Goal: Task Accomplishment & Management: Complete application form

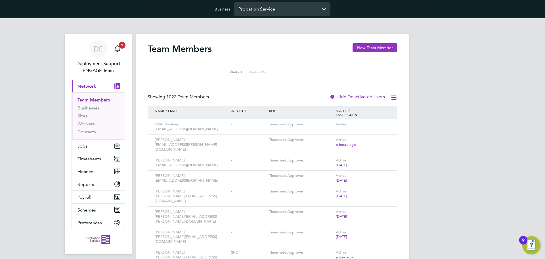
click at [290, 8] on input "Probation Service" at bounding box center [282, 8] width 97 height 13
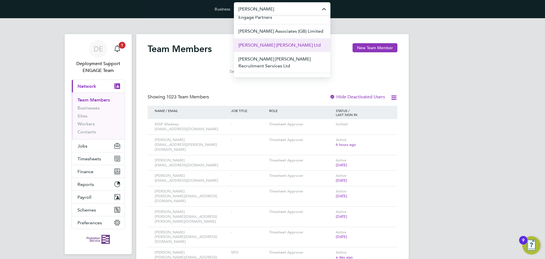
scroll to position [8, 0]
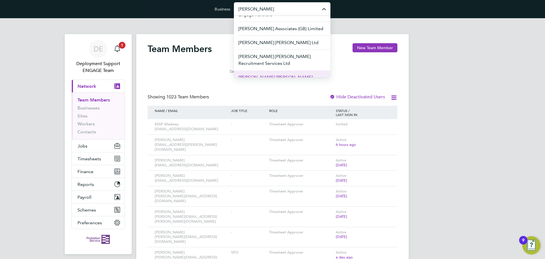
click at [279, 74] on li "[PERSON_NAME] [PERSON_NAME] Associates Limited" at bounding box center [282, 80] width 97 height 21
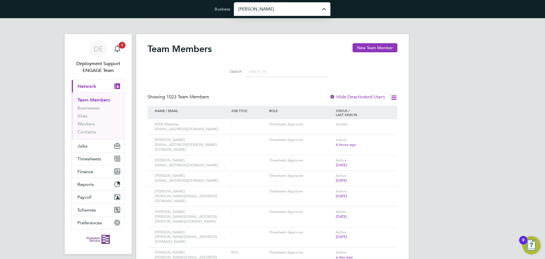
type input "[PERSON_NAME] [PERSON_NAME] Associates Limited"
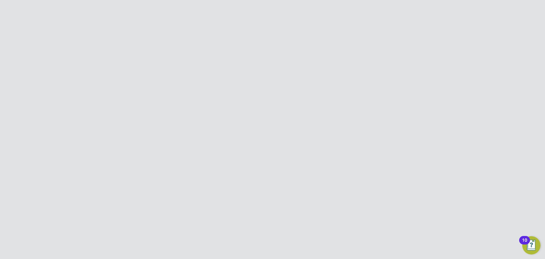
click at [375, 47] on button "New Team Member" at bounding box center [375, 47] width 45 height 9
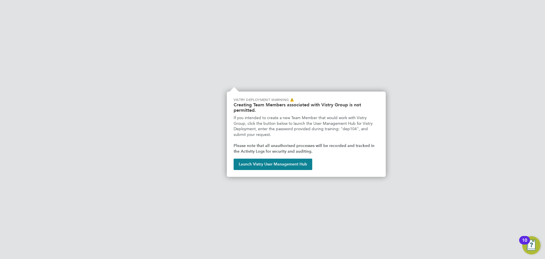
click at [224, 111] on li "First Name" at bounding box center [272, 113] width 186 height 16
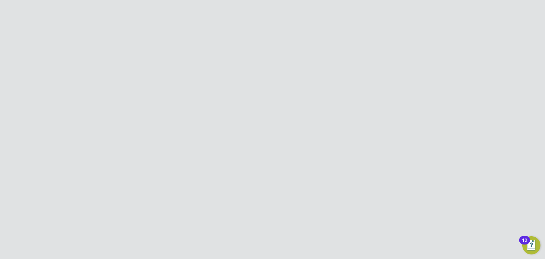
click at [246, 110] on input at bounding box center [262, 110] width 70 height 10
paste input "Bethan"
type input "Bethan"
click at [212, 130] on li "Last Name" at bounding box center [272, 129] width 186 height 16
click at [239, 126] on input at bounding box center [262, 126] width 70 height 10
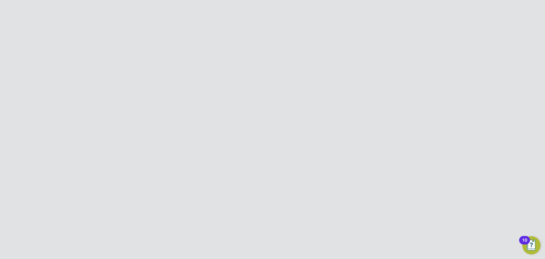
paste input "Hall"
type input "Hall"
click at [206, 131] on li "Last Name Hall" at bounding box center [272, 129] width 186 height 16
click at [258, 147] on li "Job Title" at bounding box center [272, 145] width 186 height 16
click at [258, 144] on input at bounding box center [262, 142] width 70 height 10
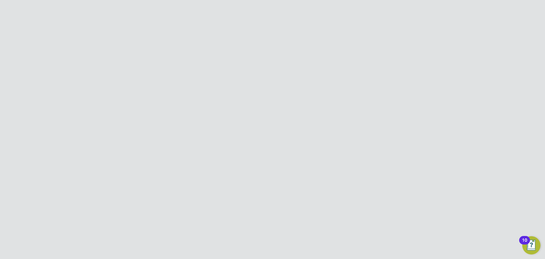
paste input "Associate Director - Housing"
type input "Associate Director - Housing"
click at [214, 147] on li "Job Title Associate Director - Housing" at bounding box center [272, 145] width 186 height 16
click at [241, 154] on input at bounding box center [262, 157] width 70 height 10
paste input "Bethan@hamilton-woods.com"
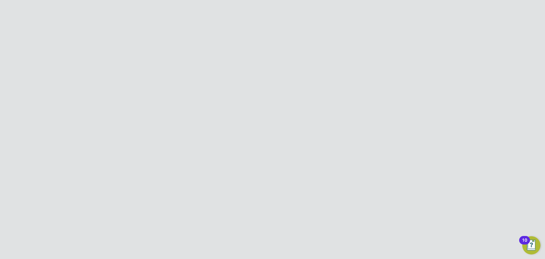
type input "Bethan@hamilton-woods.com"
click at [322, 129] on li "Last Name Hall" at bounding box center [272, 129] width 186 height 16
click at [228, 224] on div at bounding box center [230, 225] width 6 height 6
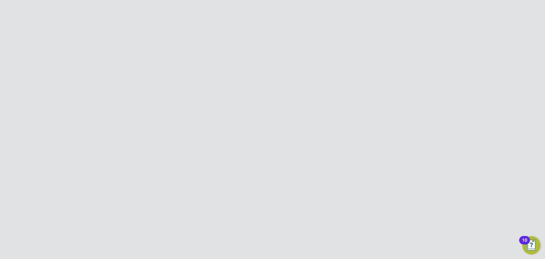
click at [302, 243] on button "Create and Invite" at bounding box center [295, 242] width 40 height 9
click at [294, 153] on button "Create and invite" at bounding box center [285, 157] width 41 height 9
click at [278, 209] on div "Team Member Created Welcome email sent to Bethan@hamilton-woods.com. Cancel Okay" at bounding box center [272, 129] width 545 height 259
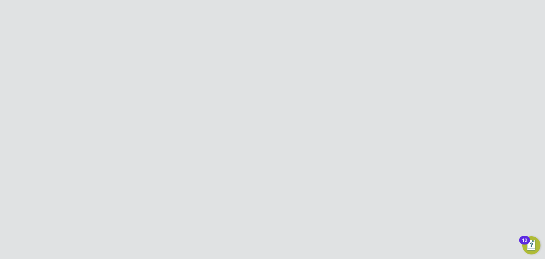
click at [268, 8] on input "Hamilton Woods Associates Limited" at bounding box center [282, 8] width 97 height 13
click at [260, 65] on span "Hr Facilities Ltd" at bounding box center [255, 64] width 32 height 7
type input "Hr Facilities Ltd"
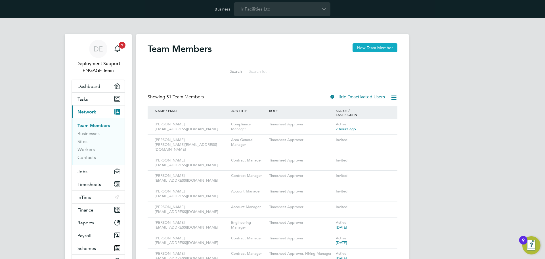
click at [380, 48] on button "New Team Member" at bounding box center [375, 47] width 45 height 9
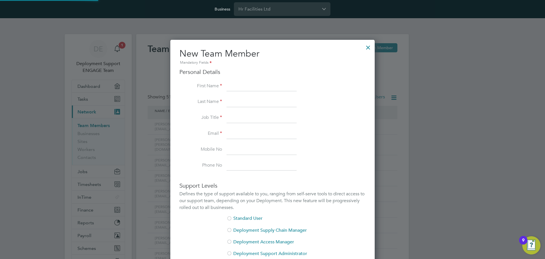
scroll to position [361, 205]
click at [262, 84] on input at bounding box center [262, 86] width 70 height 10
paste input "Tate"
type input "Tate"
click at [206, 95] on li "First Name Tate" at bounding box center [272, 89] width 186 height 16
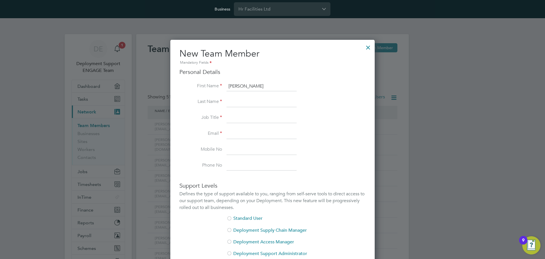
click at [239, 104] on input at bounding box center [262, 102] width 70 height 10
paste input "Hounsell"
type input "Hounsell"
click at [213, 114] on li "Job Title" at bounding box center [272, 121] width 186 height 16
click at [245, 121] on input at bounding box center [262, 118] width 70 height 10
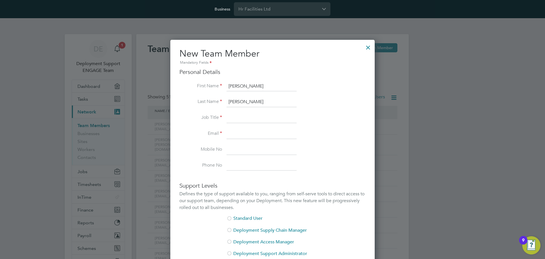
click at [233, 131] on input at bounding box center [262, 134] width 70 height 10
paste input "THounsell@smartmanagedsolutions.com"
type input "THounsell@smartmanagedsolutions.com"
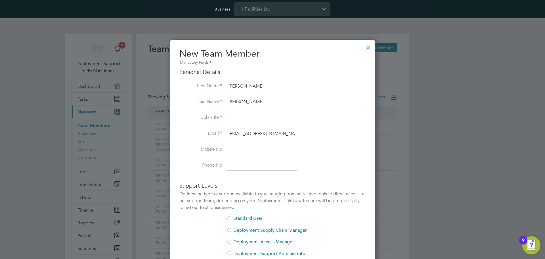
click at [253, 118] on input at bounding box center [262, 118] width 70 height 10
paste input "Senior Contract Manager"
type input "Senior Contract Manager"
click at [359, 170] on li "Phone No" at bounding box center [272, 165] width 186 height 10
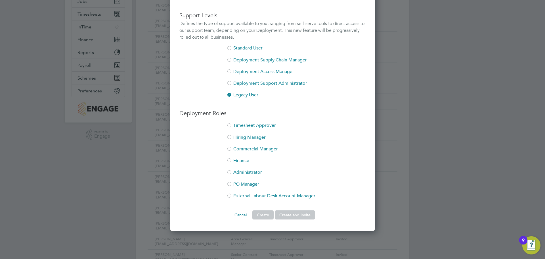
scroll to position [170, 0]
click at [260, 124] on li "Timesheet Approver" at bounding box center [272, 128] width 186 height 12
click at [301, 212] on button "Create and Invite" at bounding box center [295, 214] width 40 height 9
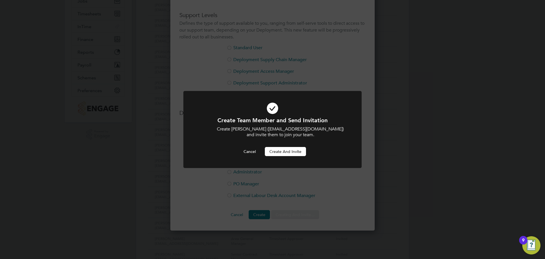
scroll to position [0, 0]
click at [290, 156] on button "Create and invite" at bounding box center [285, 151] width 41 height 9
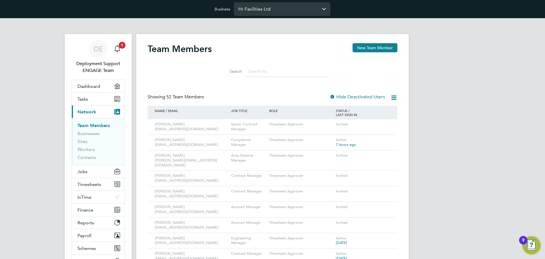
click at [263, 9] on input "Hr Facilities Ltd" at bounding box center [282, 8] width 97 height 13
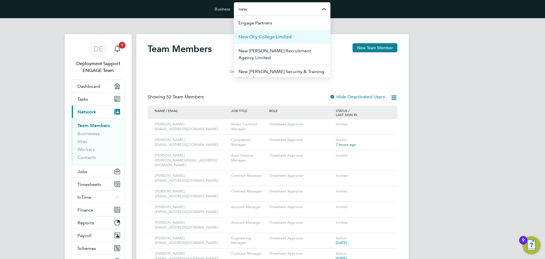
click at [249, 41] on li "New City College Limited" at bounding box center [282, 37] width 97 height 14
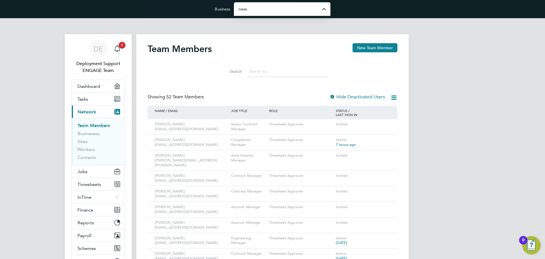
type input "New City College Limited"
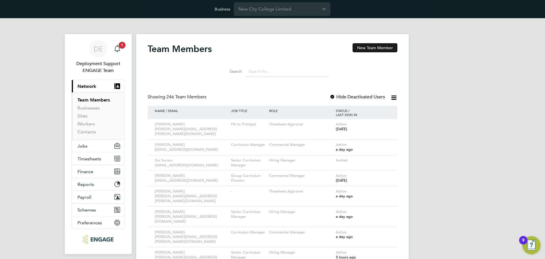
click at [360, 48] on button "New Team Member" at bounding box center [375, 47] width 45 height 9
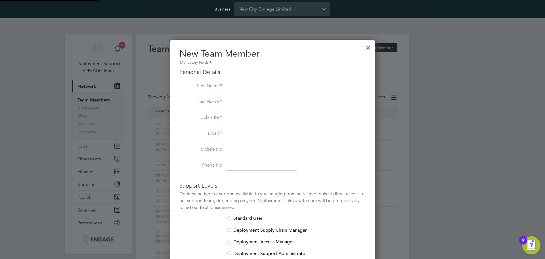
scroll to position [350, 205]
click at [267, 84] on input at bounding box center [262, 86] width 70 height 10
paste input "Catherine"
type input "Catherine"
click at [199, 95] on li "First Name Catherine" at bounding box center [272, 89] width 186 height 16
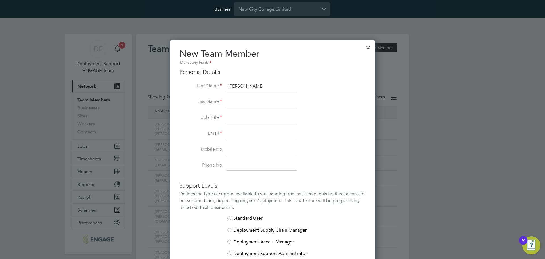
click at [252, 105] on input at bounding box center [262, 102] width 70 height 10
paste input "Quinn"
type input "Quinn"
drag, startPoint x: 214, startPoint y: 118, endPoint x: 220, endPoint y: 119, distance: 6.1
click at [214, 118] on label "Job Title" at bounding box center [200, 117] width 43 height 6
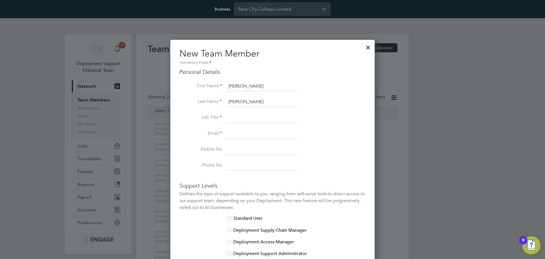
click at [248, 115] on input at bounding box center [262, 118] width 70 height 10
click at [229, 134] on input at bounding box center [262, 134] width 70 height 10
paste input "Catherine.Quinn@ncclondon.ac.uk"
type input "Catherine.Quinn@ncclondon.ac.uk"
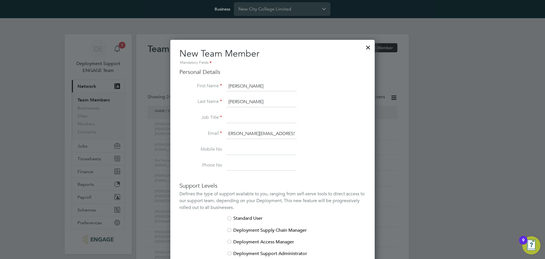
click at [244, 120] on input at bounding box center [262, 118] width 70 height 10
type input "-"
click at [325, 132] on li "Email Catherine.Quinn@ncclondon.ac.uk" at bounding box center [272, 137] width 186 height 16
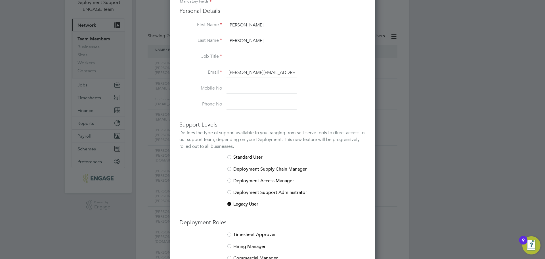
scroll to position [170, 0]
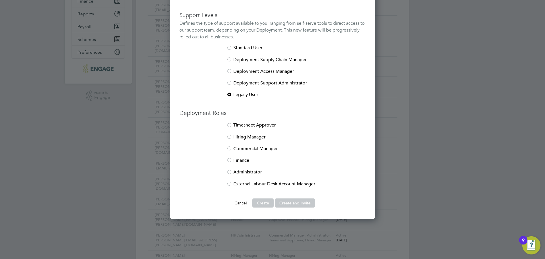
click at [246, 135] on li "Hiring Manager" at bounding box center [272, 140] width 186 height 12
click at [325, 129] on li "Timesheet Approver" at bounding box center [272, 128] width 186 height 12
click at [256, 122] on li "Timesheet Approver" at bounding box center [272, 128] width 186 height 12
click at [299, 204] on button "Create and Invite" at bounding box center [295, 202] width 40 height 9
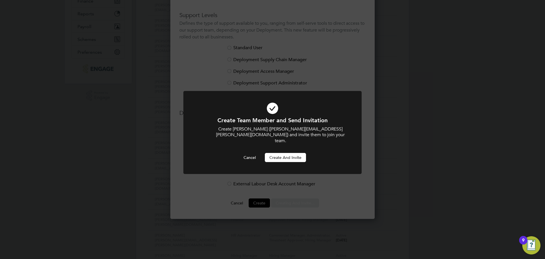
click at [300, 153] on button "Create and invite" at bounding box center [285, 157] width 41 height 9
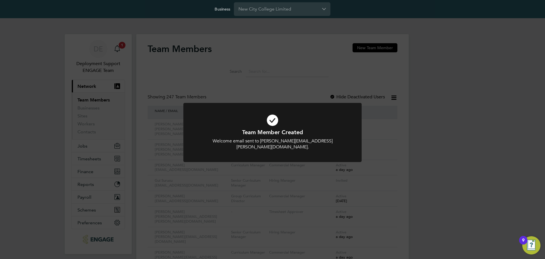
click at [228, 71] on div "Team Member Created Welcome email sent to Catherine.Quinn@ncclondon.ac.uk. Canc…" at bounding box center [272, 129] width 545 height 259
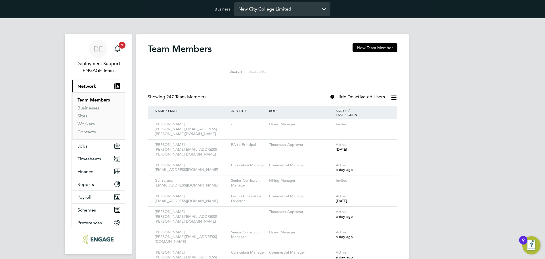
click at [267, 15] on input "New City College Limited" at bounding box center [282, 8] width 97 height 13
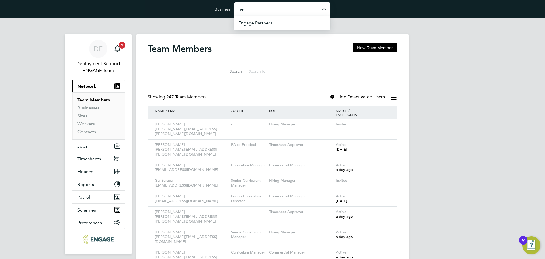
type input "n"
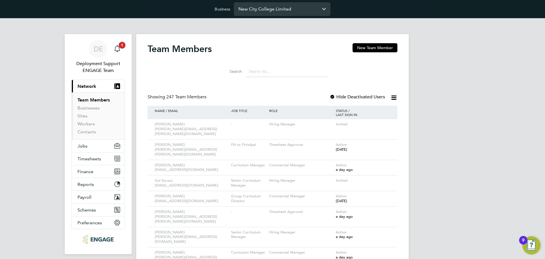
click at [289, 8] on input "New City College Limited" at bounding box center [282, 8] width 97 height 13
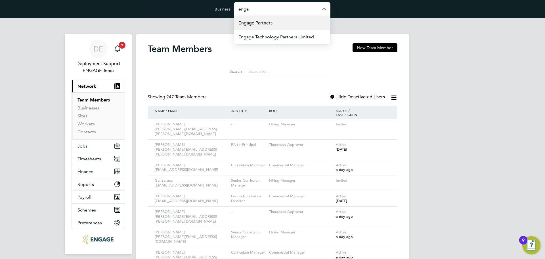
click at [287, 20] on li "Engage Partners" at bounding box center [282, 23] width 97 height 14
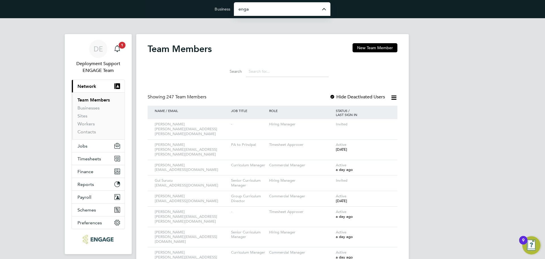
type input "Engage Partners"
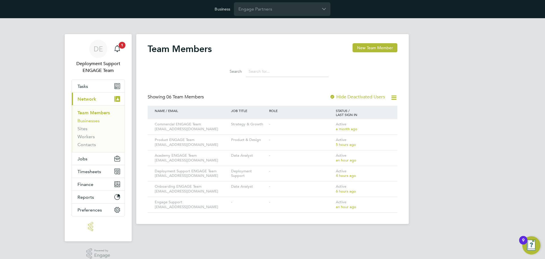
click at [94, 121] on link "Businesses" at bounding box center [89, 120] width 22 height 5
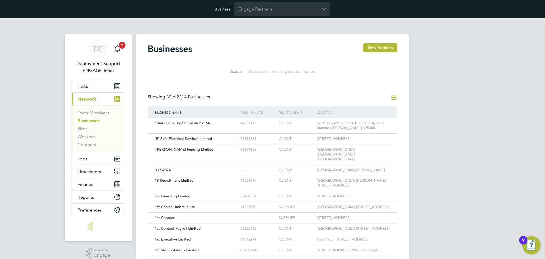
click at [391, 98] on icon at bounding box center [393, 97] width 7 height 7
click at [367, 109] on li "Add Business Connection" at bounding box center [366, 111] width 60 height 8
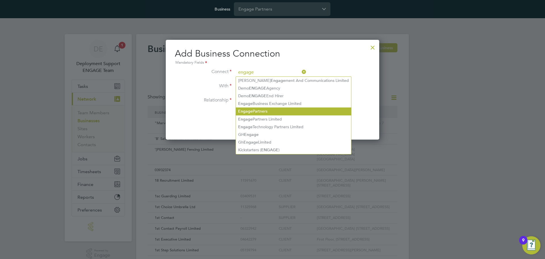
click at [264, 112] on li "Engage Partners" at bounding box center [293, 111] width 115 height 8
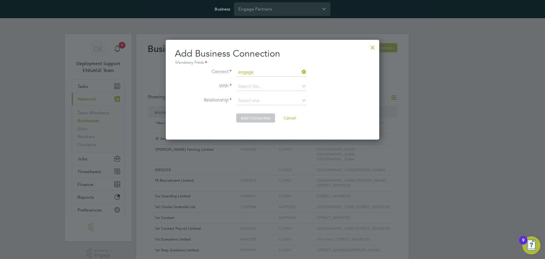
type input "Engage Partners"
click at [258, 87] on input at bounding box center [271, 86] width 70 height 9
click at [258, 93] on li "Nexte ch Group Limited" at bounding box center [271, 95] width 71 height 8
type input "Nextech Group Limited"
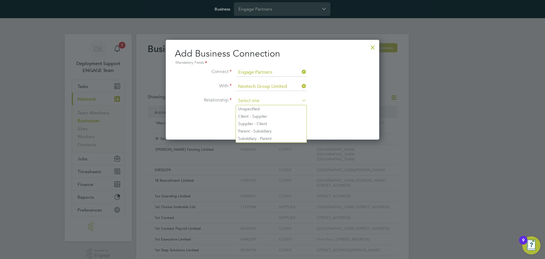
click at [270, 103] on input at bounding box center [271, 101] width 70 height 9
click at [260, 120] on li "Supplier - Client" at bounding box center [271, 123] width 71 height 7
type input "Supplier - Client"
click at [211, 108] on li "Relationship Supplier - Client" at bounding box center [272, 104] width 195 height 14
click at [258, 117] on button "Add Connection" at bounding box center [255, 117] width 39 height 9
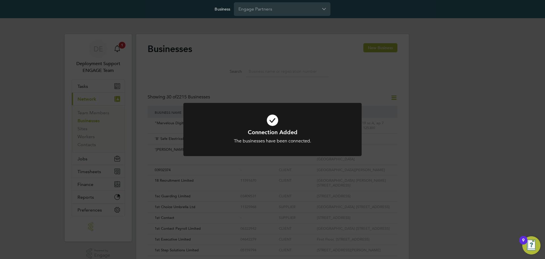
click at [436, 120] on div "Connection Added The businesses have been connected. Cancel Okay" at bounding box center [272, 129] width 545 height 259
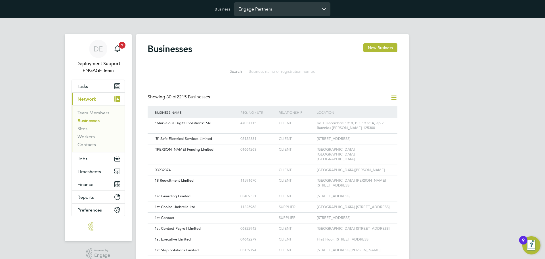
click at [274, 11] on input "Engage Partners" at bounding box center [282, 8] width 97 height 13
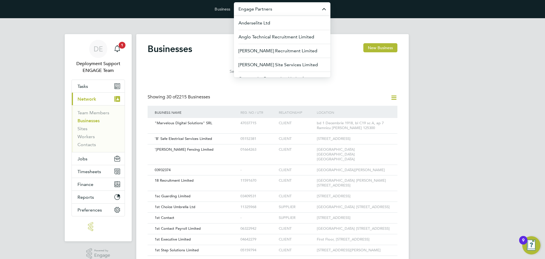
click at [177, 44] on h2 "Businesses" at bounding box center [170, 48] width 45 height 11
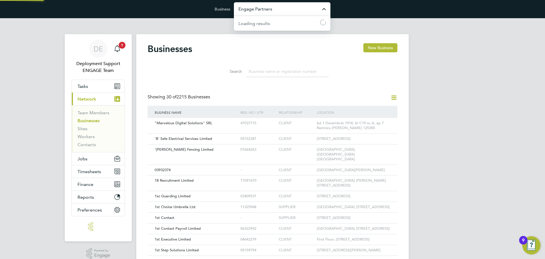
click at [266, 10] on input "Engage Partners" at bounding box center [282, 8] width 97 height 13
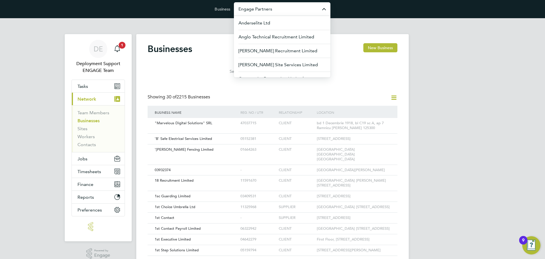
click at [170, 76] on div "Search" at bounding box center [273, 70] width 250 height 20
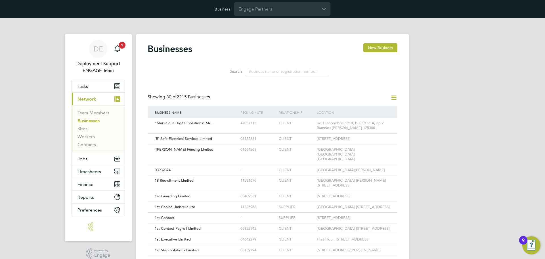
click at [263, 68] on input at bounding box center [287, 71] width 83 height 11
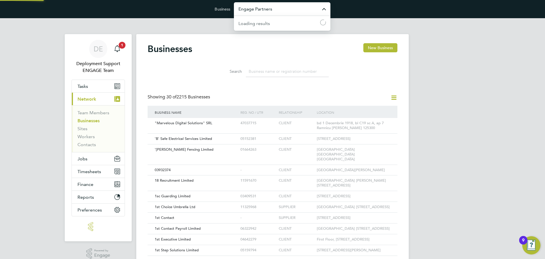
click at [309, 3] on input "Engage Partners" at bounding box center [282, 8] width 97 height 13
click at [291, 22] on li "Nextech Group Limited" at bounding box center [282, 23] width 97 height 14
type input "Nextech Group Limited"
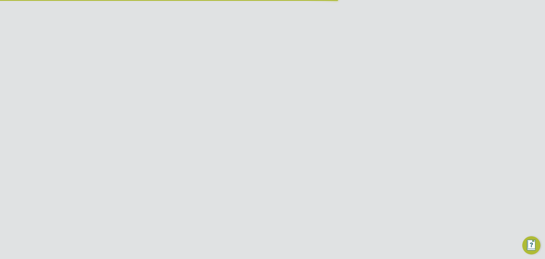
scroll to position [11, 86]
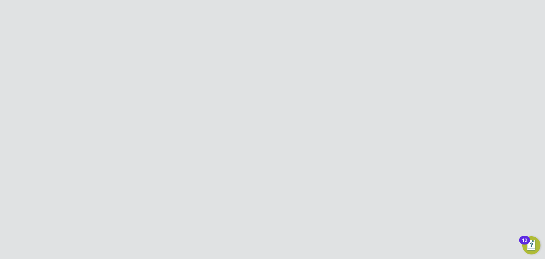
click at [397, 98] on icon at bounding box center [393, 97] width 7 height 7
click at [311, 86] on div "Businesses New Business Search Showing 02 of 02 Businesses Business Name [PERSO…" at bounding box center [273, 93] width 250 height 101
click at [273, 14] on input "Nextech Group Limited" at bounding box center [282, 8] width 97 height 13
click at [272, 26] on span "Engage Partners" at bounding box center [256, 23] width 34 height 7
type input "Engage Partners"
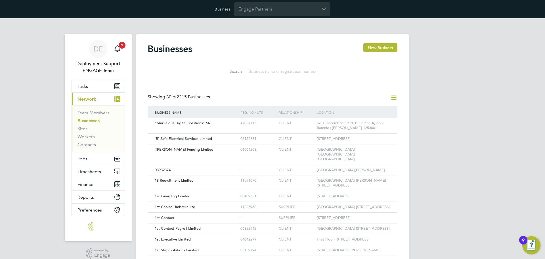
click at [395, 99] on icon at bounding box center [393, 97] width 7 height 7
click at [364, 108] on li "Add Business Connection" at bounding box center [366, 111] width 60 height 8
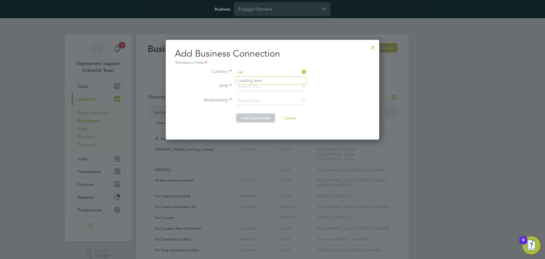
type input "n"
click at [255, 77] on li "New City College Limited" at bounding box center [271, 81] width 71 height 8
type input "New City College Limited"
click at [256, 85] on input at bounding box center [271, 86] width 70 height 9
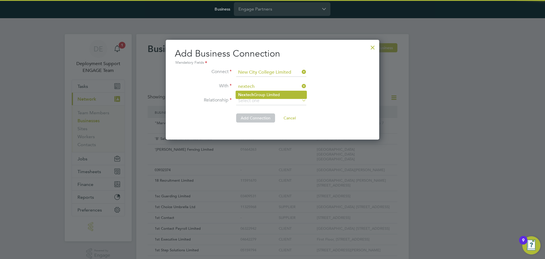
click at [257, 92] on li "Nextech Group Limited" at bounding box center [271, 95] width 71 height 8
type input "Nextech Group Limited"
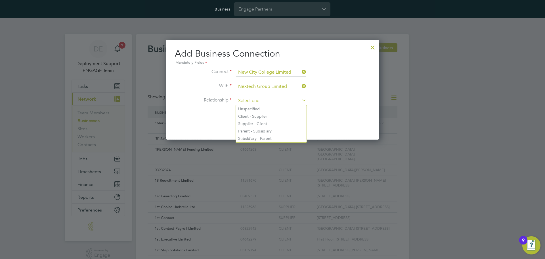
click at [271, 101] on input at bounding box center [271, 101] width 70 height 9
click at [268, 117] on li "Client - Supplier" at bounding box center [271, 115] width 71 height 7
type input "Client - Supplier"
click at [341, 101] on li "Relationship Client - Supplier" at bounding box center [272, 104] width 195 height 14
click at [256, 118] on button "Add Connection" at bounding box center [255, 117] width 39 height 9
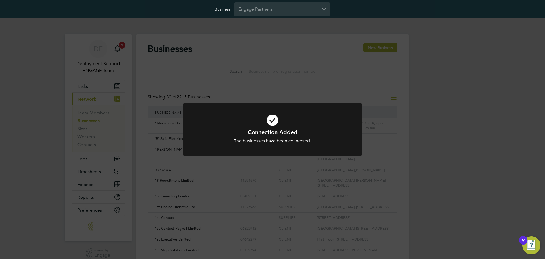
click at [246, 89] on div "Connection Added The businesses have been connected. Cancel Okay" at bounding box center [272, 129] width 545 height 259
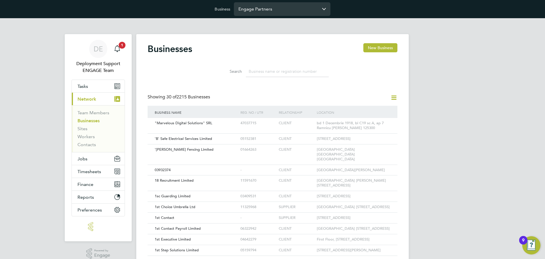
click at [276, 9] on input "Engage Partners" at bounding box center [282, 8] width 97 height 13
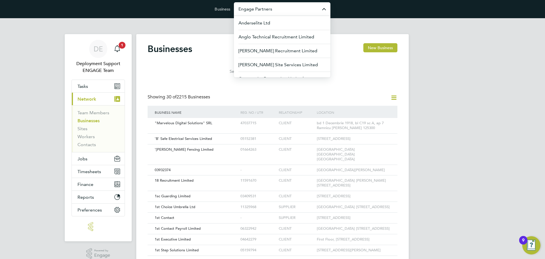
click at [448, 85] on div "DE Deployment Support ENGAGE Team Notifications 1 Applications: Tasks Current p…" at bounding box center [272, 262] width 545 height 489
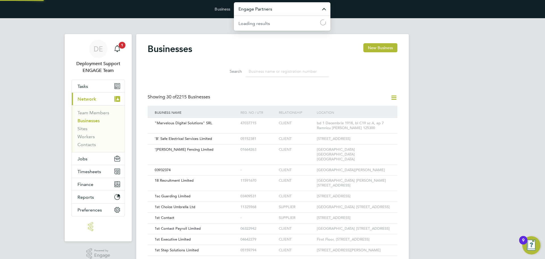
click at [279, 7] on input "Engage Partners" at bounding box center [282, 8] width 97 height 13
drag, startPoint x: 275, startPoint y: 9, endPoint x: 230, endPoint y: 7, distance: 45.2
click at [230, 7] on form "Business next Nextech Group Limited" at bounding box center [273, 9] width 116 height 14
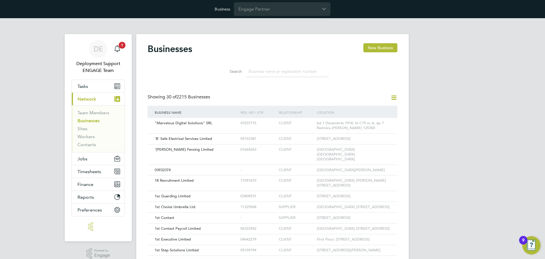
type input "Engage Partner"
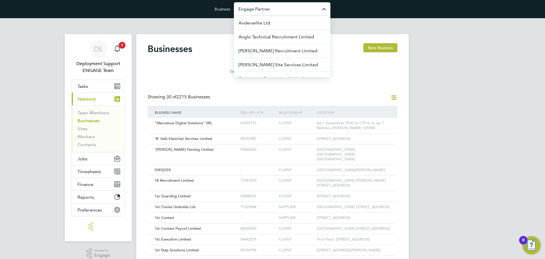
click at [448, 49] on div "DE Deployment Support ENGAGE Team Notifications 1 Applications: Tasks Current p…" at bounding box center [272, 262] width 545 height 489
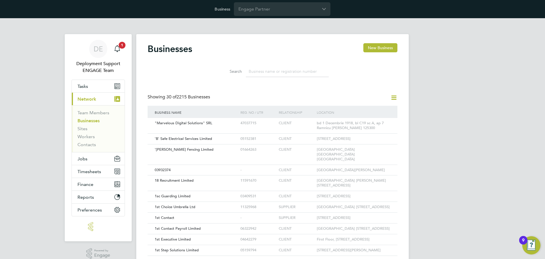
click at [396, 93] on div "Businesses New Business Search Showing 30 of 2215 Businesses Business Name Reg.…" at bounding box center [273, 262] width 250 height 438
click at [396, 97] on icon at bounding box center [393, 97] width 7 height 7
click at [355, 108] on li "Add Business Connection" at bounding box center [366, 111] width 60 height 8
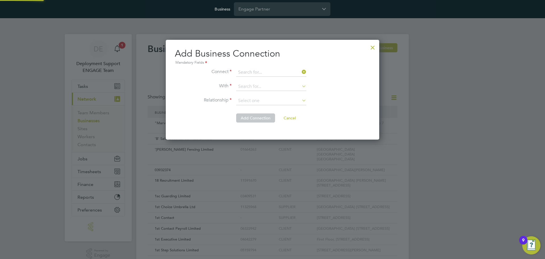
scroll to position [100, 214]
click at [269, 74] on input at bounding box center [271, 72] width 70 height 9
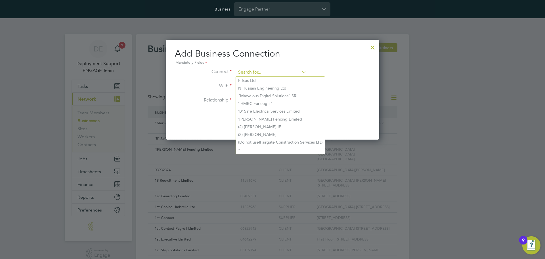
paste input "Brookson Solutions Limited"
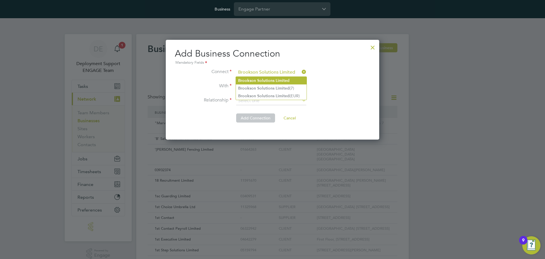
type input "Brookson Solutions Limited"
click at [300, 80] on li "Brookson Solutions Limited" at bounding box center [271, 81] width 71 height 8
click at [297, 85] on input at bounding box center [271, 86] width 70 height 9
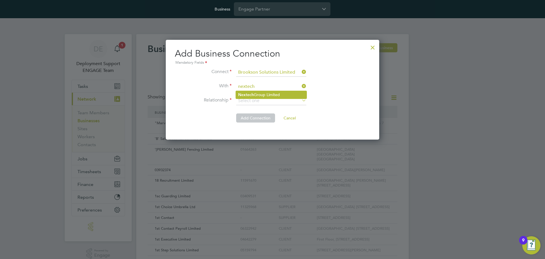
click at [279, 91] on li "Nextech Group Limited" at bounding box center [271, 95] width 71 height 8
type input "Nextech Group Limited"
click at [278, 99] on input at bounding box center [271, 101] width 70 height 9
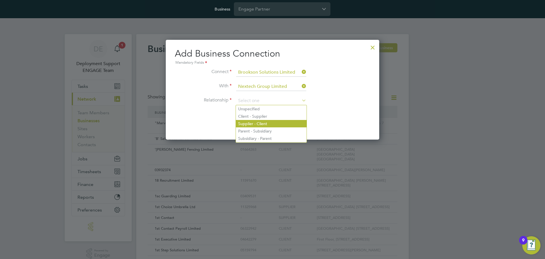
click at [266, 124] on li "Supplier - Client" at bounding box center [271, 123] width 71 height 7
type input "Supplier - Client"
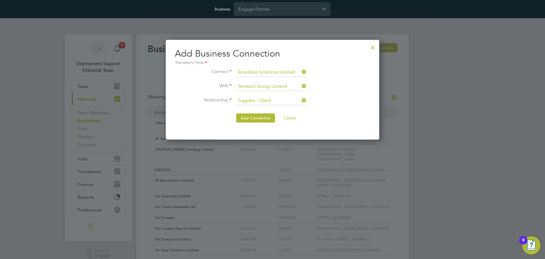
click at [329, 104] on li "Relationship Supplier - Client" at bounding box center [272, 104] width 195 height 14
click at [256, 119] on button "Add Connection" at bounding box center [255, 117] width 39 height 9
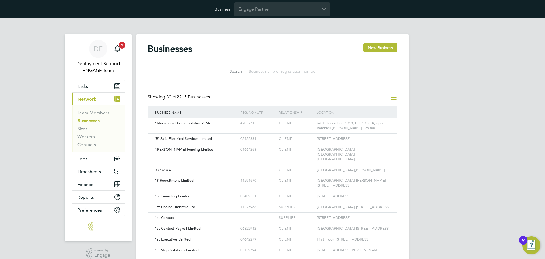
click at [394, 95] on icon at bounding box center [393, 97] width 7 height 7
click at [372, 111] on li "Add Business Connection" at bounding box center [366, 111] width 60 height 8
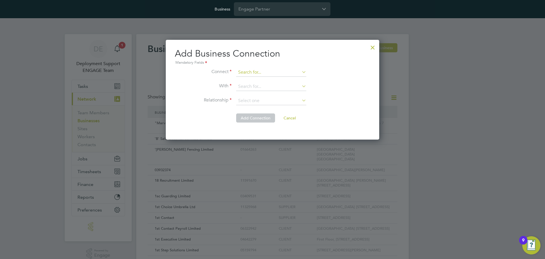
click at [282, 69] on input at bounding box center [271, 72] width 70 height 9
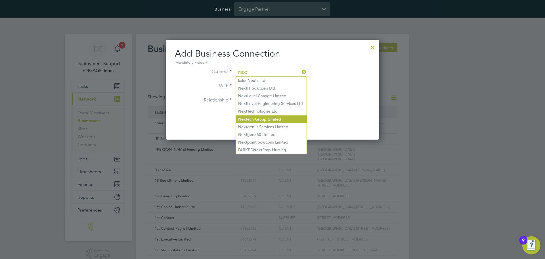
click at [261, 117] on li "Next ech Group Limited" at bounding box center [271, 119] width 71 height 8
type input "Nextech Group Limited"
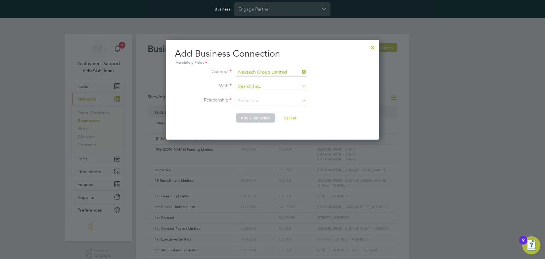
click at [255, 86] on input at bounding box center [271, 86] width 70 height 9
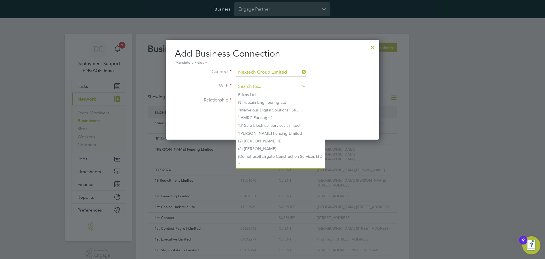
paste input "Crest Plus Operations Limited"
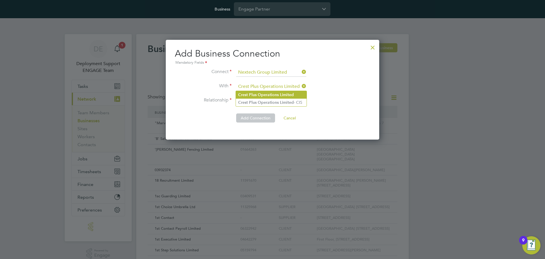
type input "Crest Plus Operations Limited"
click at [292, 91] on li "Crest Plus Operations Limited" at bounding box center [271, 95] width 71 height 8
click at [334, 89] on li "With Crest Plus Operations Limited" at bounding box center [272, 89] width 195 height 14
click at [260, 102] on input at bounding box center [271, 101] width 70 height 9
click at [273, 117] on li "Client - Supplier" at bounding box center [271, 115] width 71 height 7
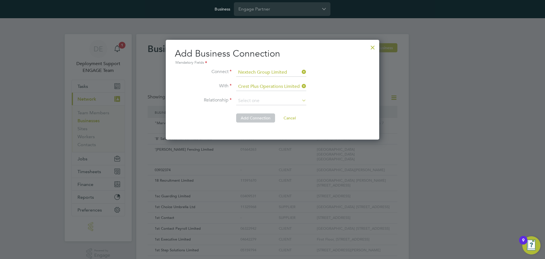
type input "Client - Supplier"
click at [186, 108] on li "Relationship Client - Supplier" at bounding box center [272, 104] width 195 height 14
click at [260, 118] on button "Add Connection" at bounding box center [255, 117] width 39 height 9
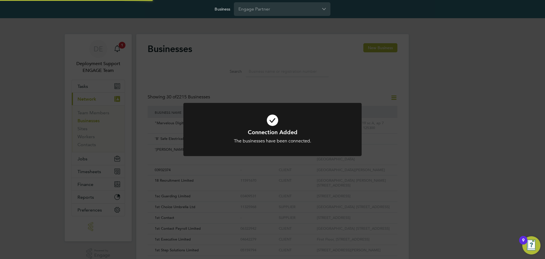
click at [362, 75] on div "Connection Added The businesses have been connected. Cancel Okay" at bounding box center [272, 129] width 545 height 259
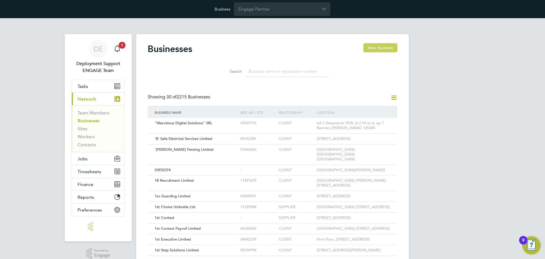
click at [392, 50] on button "New Business" at bounding box center [380, 47] width 34 height 9
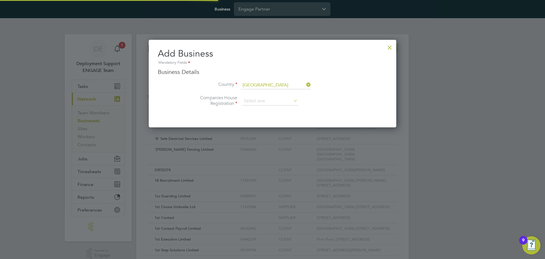
scroll to position [88, 248]
click at [392, 48] on div at bounding box center [390, 46] width 10 height 10
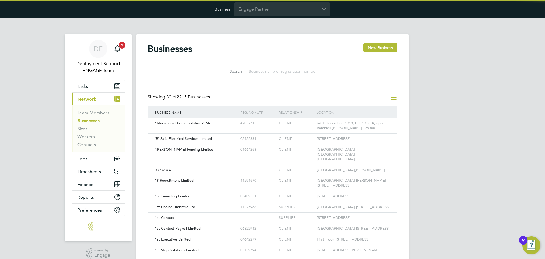
click at [393, 96] on icon at bounding box center [393, 97] width 7 height 7
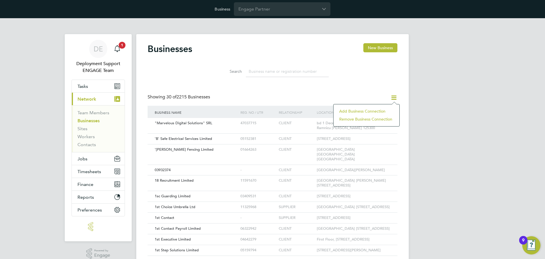
click at [374, 111] on li "Add Business Connection" at bounding box center [366, 111] width 60 height 8
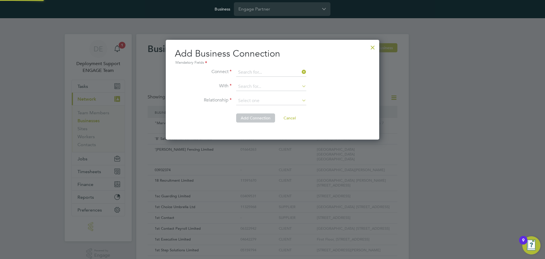
scroll to position [100, 214]
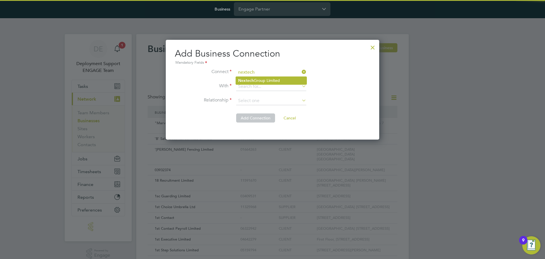
click at [269, 79] on li "Nextech Group Limited" at bounding box center [271, 81] width 71 height 8
type input "Nextech Group Limited"
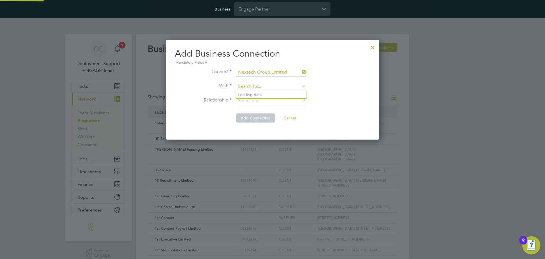
click at [265, 86] on input at bounding box center [271, 86] width 70 height 9
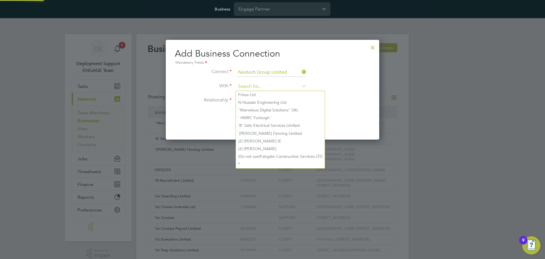
paste input "Giant Employment Limited"
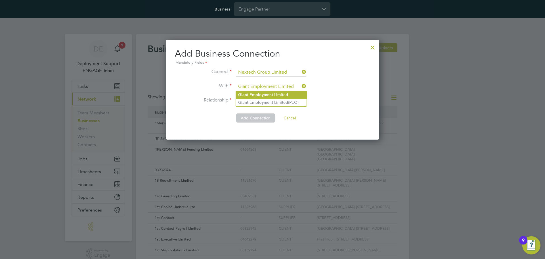
type input "Giant Employment Limited"
click at [239, 95] on b "Giant" at bounding box center [243, 94] width 10 height 5
click at [295, 103] on input at bounding box center [271, 101] width 70 height 9
click at [280, 113] on li "Client - Supplier" at bounding box center [271, 115] width 71 height 7
type input "Client - Supplier"
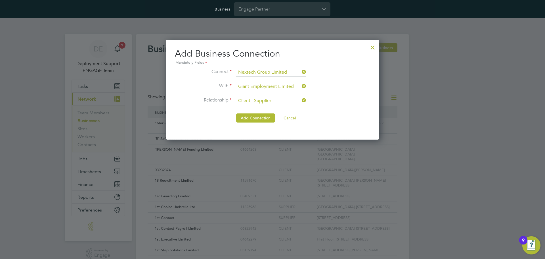
click at [341, 98] on li "Relationship Client - Supplier" at bounding box center [272, 104] width 195 height 14
click at [253, 119] on button "Add Connection" at bounding box center [255, 117] width 39 height 9
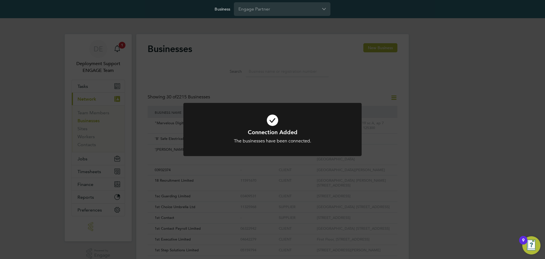
click at [340, 89] on div "Connection Added The businesses have been connected. Cancel Okay" at bounding box center [272, 129] width 545 height 259
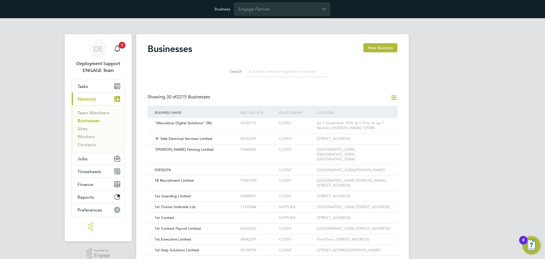
click at [395, 97] on icon at bounding box center [393, 97] width 7 height 7
click at [362, 110] on li "Add Business Connection" at bounding box center [366, 111] width 60 height 8
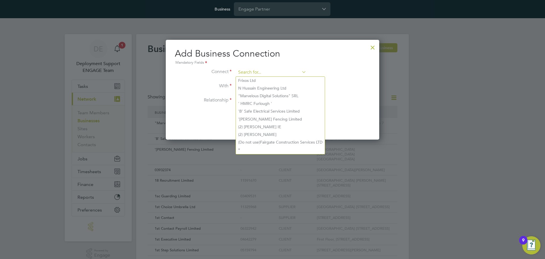
paste input "Nextech Group Limited"
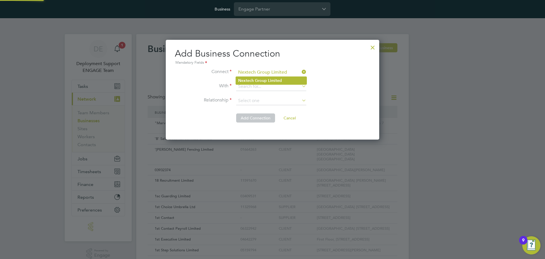
type input "Nextech Group Limited"
click at [260, 79] on b "Group" at bounding box center [261, 80] width 12 height 5
click at [266, 86] on input at bounding box center [271, 86] width 70 height 9
click at [272, 86] on input at bounding box center [271, 86] width 70 height 9
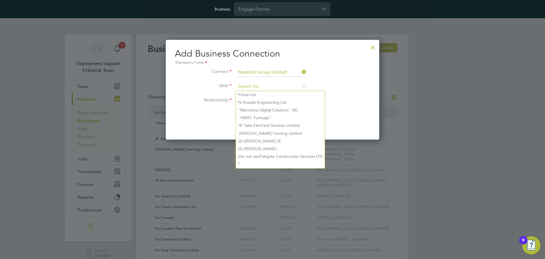
click at [246, 85] on input at bounding box center [271, 86] width 70 height 9
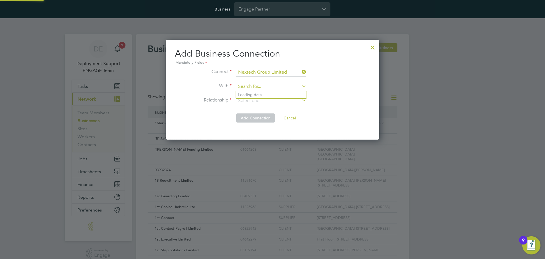
click at [264, 85] on input at bounding box center [271, 86] width 70 height 9
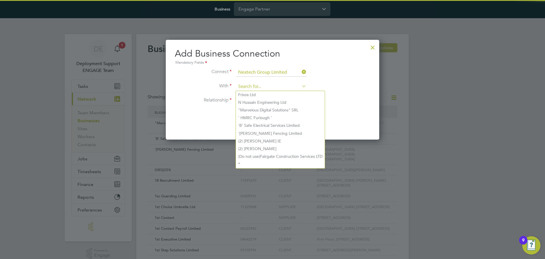
paste input "Sapphire DNP Limited"
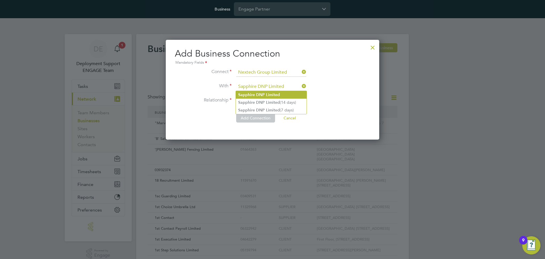
type input "Sapphire DNP Limited"
click at [241, 92] on b "Sapphire" at bounding box center [246, 94] width 17 height 5
click at [255, 103] on input at bounding box center [271, 101] width 70 height 9
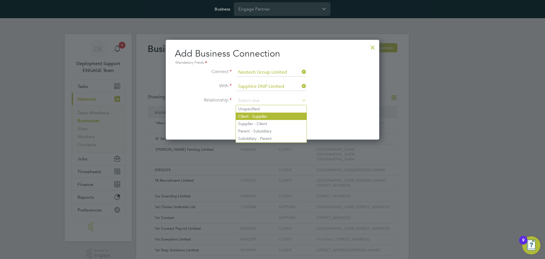
click at [264, 117] on li "Client - Supplier" at bounding box center [271, 115] width 71 height 7
type input "Client - Supplier"
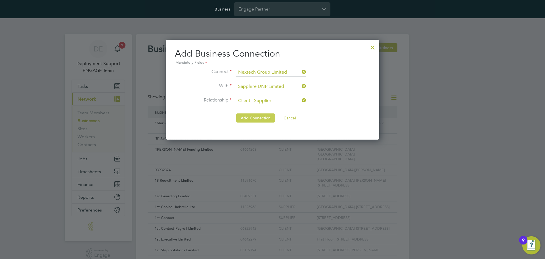
click at [254, 118] on button "Add Connection" at bounding box center [255, 117] width 39 height 9
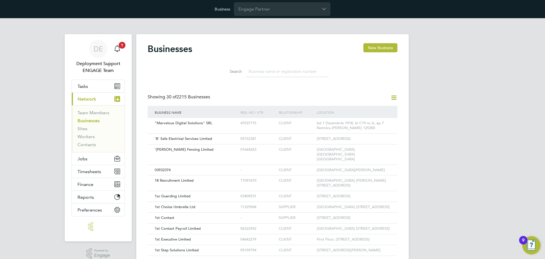
click at [397, 98] on icon at bounding box center [393, 97] width 7 height 7
click at [360, 110] on li "Add Business Connection" at bounding box center [366, 111] width 60 height 8
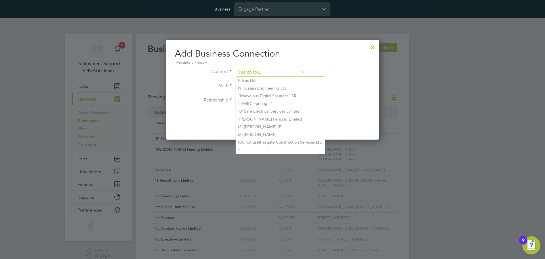
click at [254, 72] on input at bounding box center [271, 72] width 70 height 9
paste input "Nextech Group Limited"
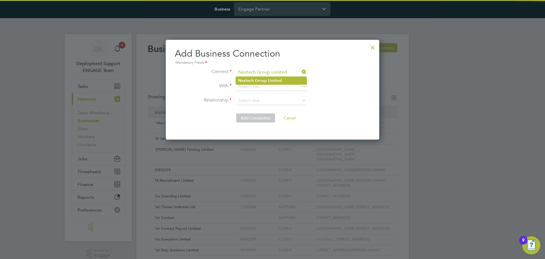
type input "Nextech Group Limited"
click at [250, 80] on b "Nextech" at bounding box center [246, 80] width 16 height 5
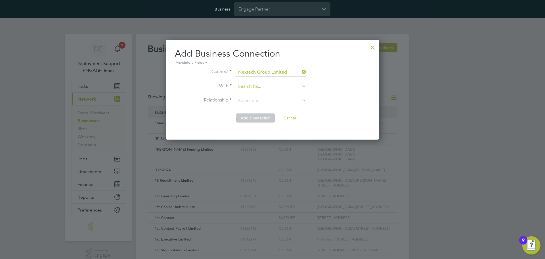
click at [270, 82] on input at bounding box center [271, 86] width 70 height 9
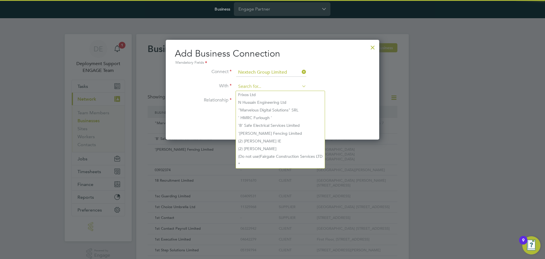
paste input "UMBRELLA-COMPANY LIMITED"
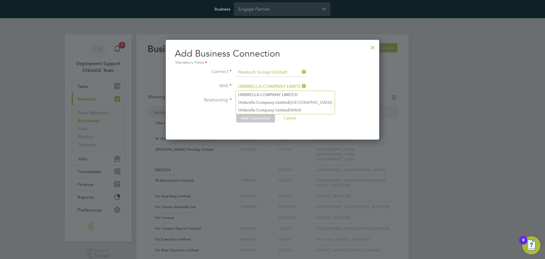
type input "UMBRELLA-COMPANY LIMITED"
click at [266, 93] on b "UMBRELLA-COMPANY" at bounding box center [259, 94] width 43 height 5
click at [260, 98] on input at bounding box center [271, 101] width 70 height 9
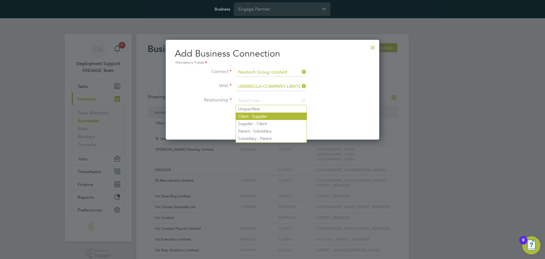
click at [267, 115] on li "Client - Supplier" at bounding box center [271, 115] width 71 height 7
type input "Client - Supplier"
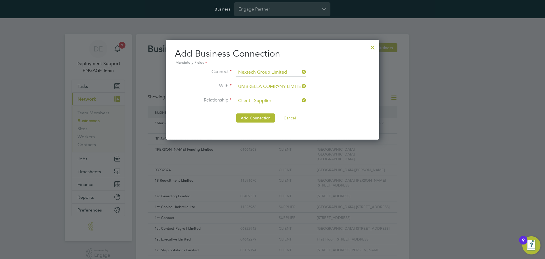
click at [337, 97] on li "Relationship Client - Supplier" at bounding box center [272, 104] width 195 height 14
click at [243, 119] on button "Add Connection" at bounding box center [255, 117] width 39 height 9
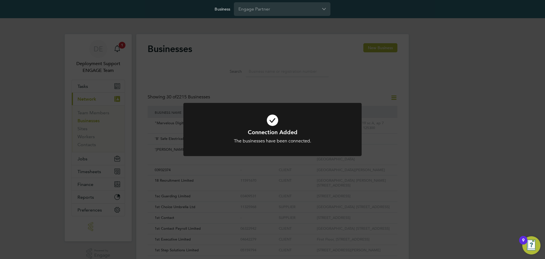
click at [429, 124] on div "Connection Added The businesses have been connected. Cancel Okay" at bounding box center [272, 129] width 545 height 259
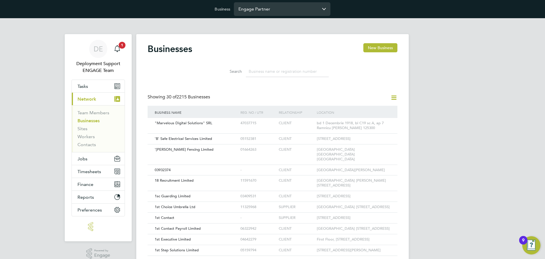
click at [274, 9] on input "Engage Partner" at bounding box center [282, 8] width 97 height 13
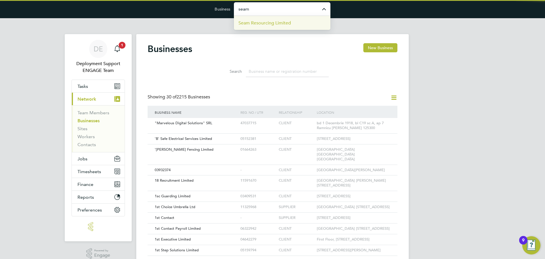
click at [283, 25] on span "Seam Resourcing Limited" at bounding box center [265, 23] width 53 height 7
type input "Seam Resourcing Limited"
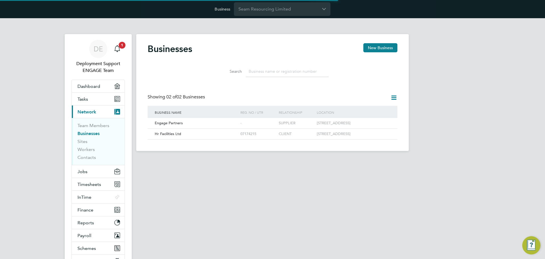
scroll to position [11, 86]
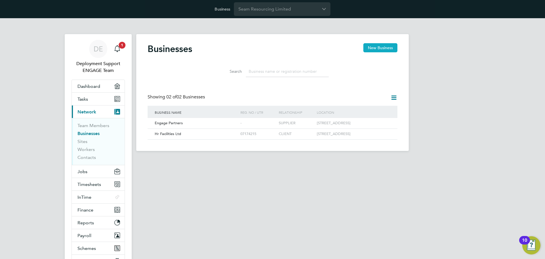
click at [384, 50] on button "New Business" at bounding box center [380, 47] width 34 height 9
type input "[GEOGRAPHIC_DATA]"
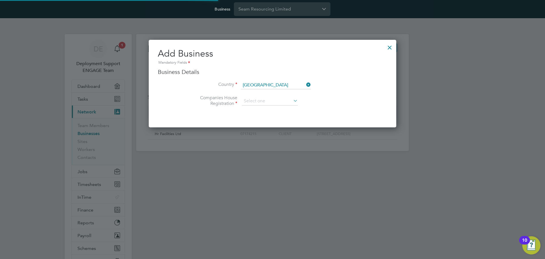
scroll to position [88, 248]
click at [394, 42] on div at bounding box center [390, 46] width 10 height 10
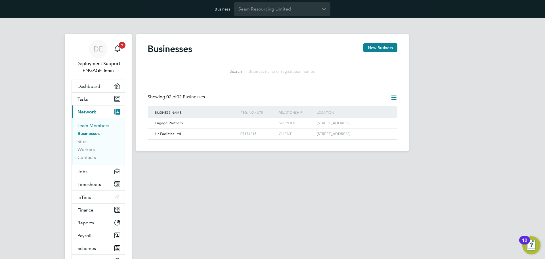
click at [92, 125] on link "Team Members" at bounding box center [94, 125] width 32 height 5
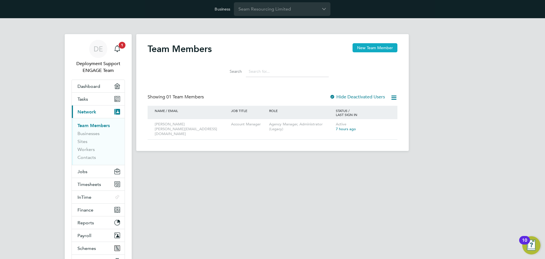
click at [362, 51] on button "New Team Member" at bounding box center [375, 47] width 45 height 9
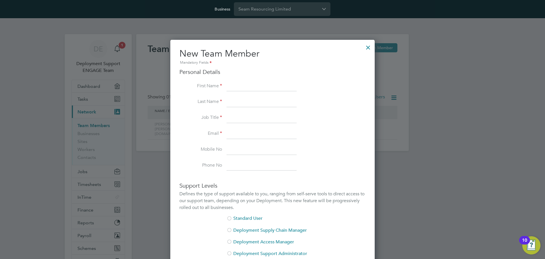
click at [262, 86] on input at bounding box center [262, 86] width 70 height 10
click at [253, 85] on input at bounding box center [262, 86] width 70 height 10
paste input "[PERSON_NAME]"
type input "[PERSON_NAME]"
click at [206, 100] on label "Last Name" at bounding box center [200, 102] width 43 height 6
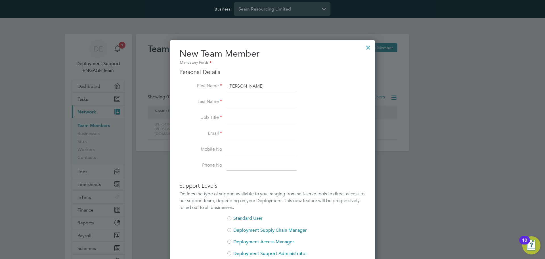
click at [234, 100] on input at bounding box center [262, 102] width 70 height 10
paste input "Calveley"
type input "Calveley"
drag, startPoint x: 198, startPoint y: 108, endPoint x: 210, endPoint y: 112, distance: 11.9
click at [198, 108] on li "Last Name Calveley" at bounding box center [272, 105] width 186 height 16
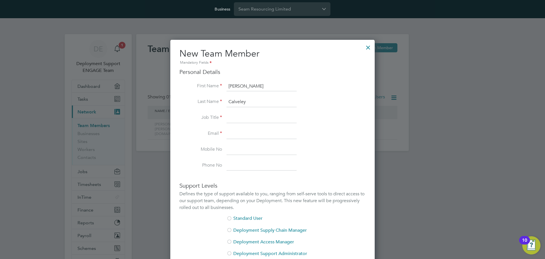
click at [253, 116] on input at bounding box center [262, 118] width 70 height 10
paste input "Account Manager"
type input "Account Manager"
click at [244, 131] on input at bounding box center [262, 134] width 70 height 10
paste input "kathy@weareseam.com"
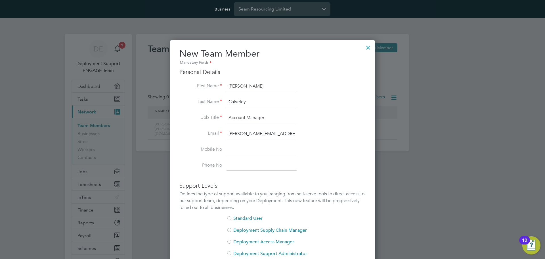
type input "kathy@weareseam.com"
click at [203, 164] on label "Phone No" at bounding box center [200, 165] width 43 height 6
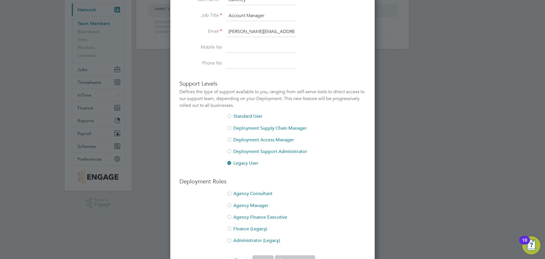
scroll to position [119, 0]
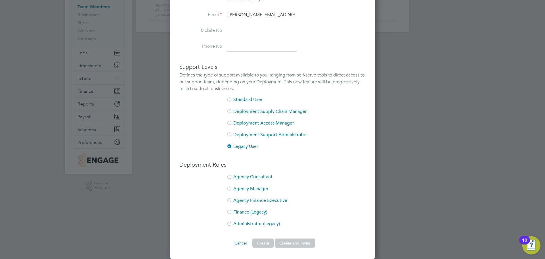
click at [240, 221] on li "Administrator (Legacy)" at bounding box center [272, 227] width 186 height 12
click at [309, 241] on button "Create and Invite" at bounding box center [295, 242] width 40 height 9
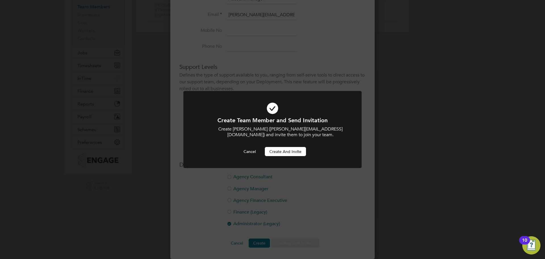
click at [292, 151] on button "Create and invite" at bounding box center [285, 151] width 41 height 9
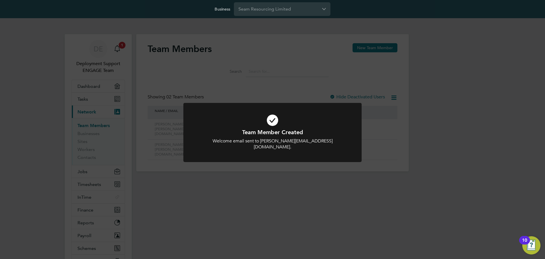
click at [229, 198] on div "Team Member Created Welcome email sent to kathy@weareseam.com. Cancel Okay" at bounding box center [272, 129] width 545 height 259
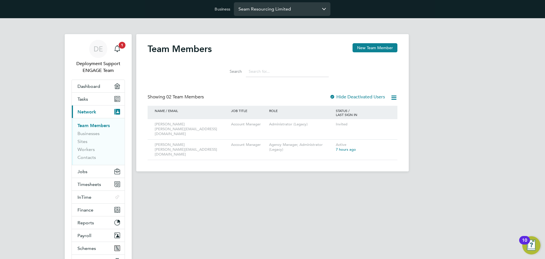
click at [268, 10] on input "Seam Resourcing Limited" at bounding box center [282, 8] width 97 height 13
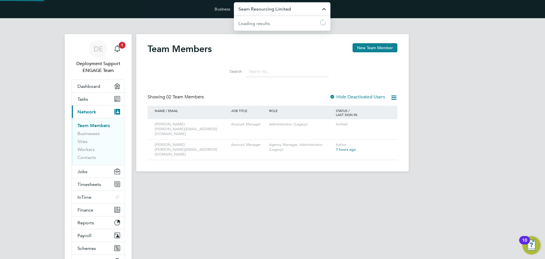
click at [220, 180] on html "Business Seam Resourcing Limited Loading results Loading DE Deployment Support …" at bounding box center [272, 90] width 545 height 180
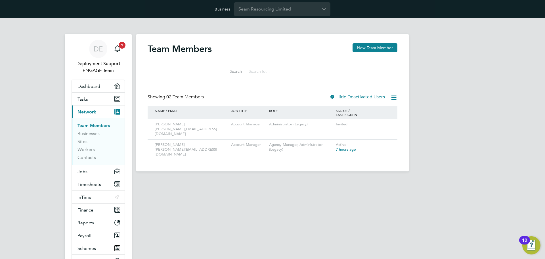
click at [231, 180] on html "Business Seam Resourcing Limited DE Deployment Support ENGAGE Team Notification…" at bounding box center [272, 90] width 545 height 180
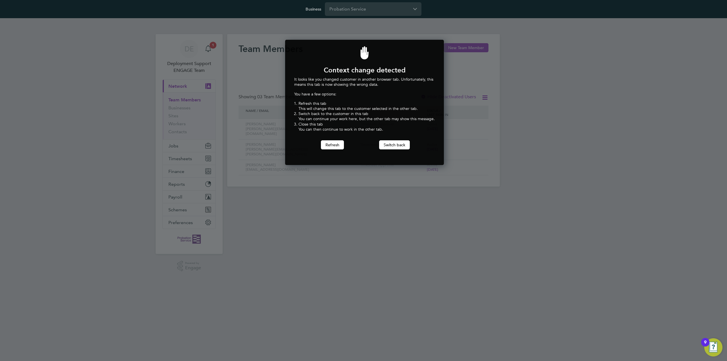
scroll to position [126, 157]
